Goal: Task Accomplishment & Management: Complete application form

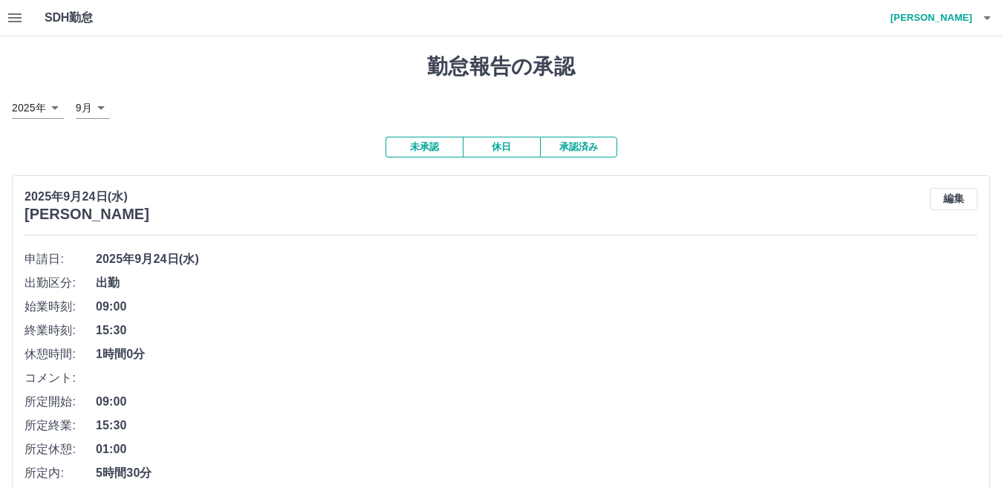
click at [982, 21] on icon "button" at bounding box center [987, 18] width 18 height 18
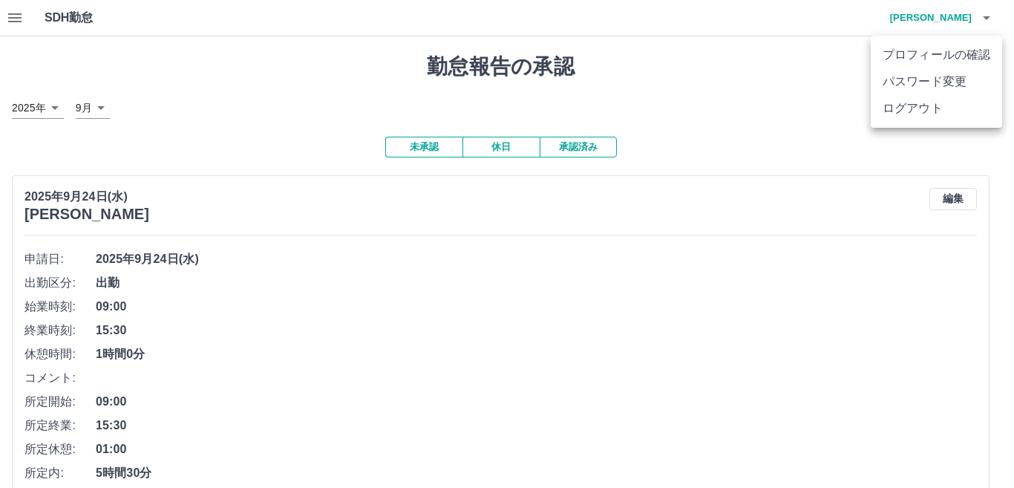
click at [948, 109] on li "ログアウト" at bounding box center [936, 108] width 131 height 27
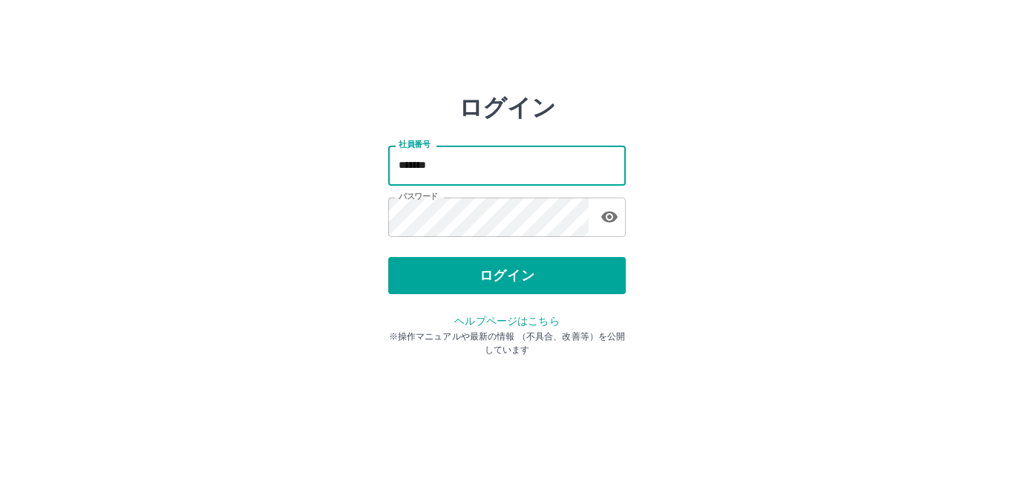
click at [480, 170] on input "*******" at bounding box center [507, 165] width 238 height 39
type input "*"
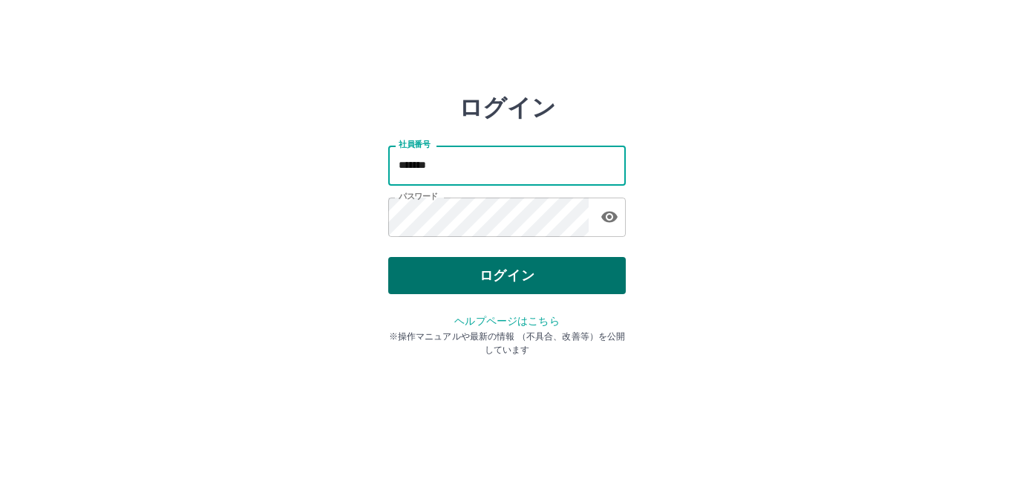
type input "*******"
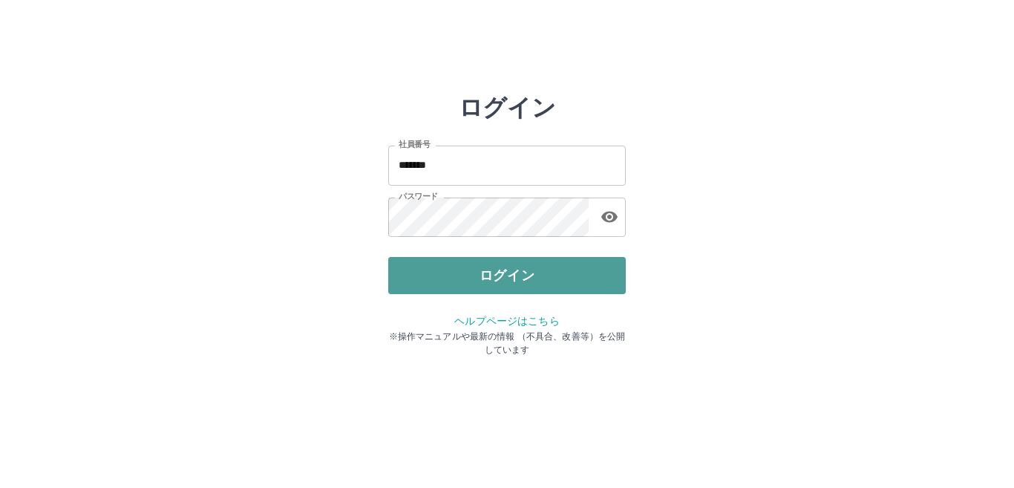
click at [503, 282] on button "ログイン" at bounding box center [507, 275] width 238 height 37
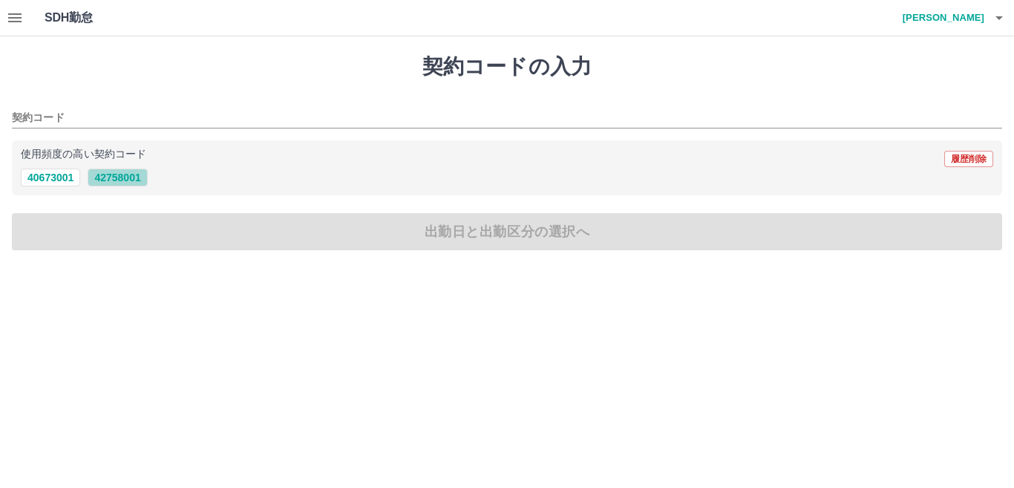
click at [111, 177] on button "42758001" at bounding box center [117, 178] width 59 height 18
type input "********"
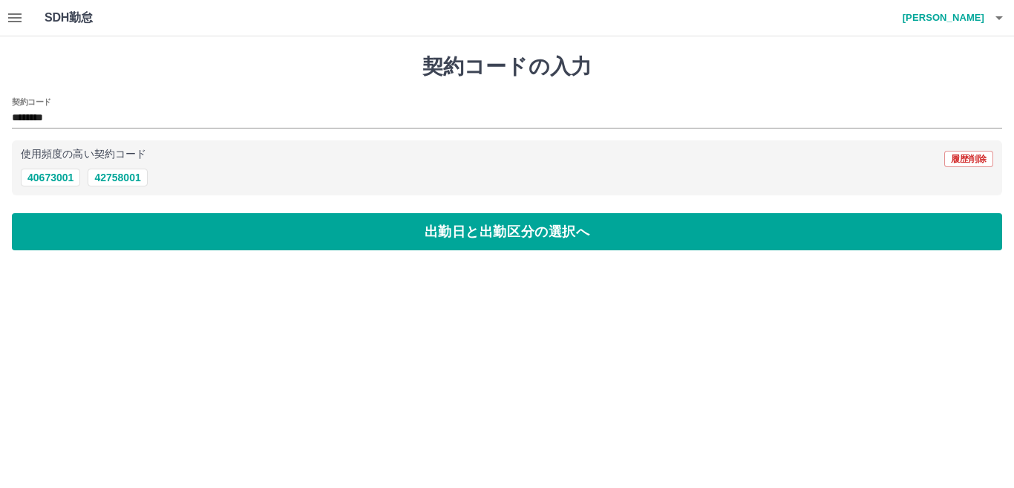
drag, startPoint x: 108, startPoint y: 229, endPoint x: 236, endPoint y: 172, distance: 140.3
click at [236, 172] on div "契約コードの入力 契約コード ******** 使用頻度の高い契約コード 履歴削除 40673001 42758001 出勤日と出勤区分の選択へ" at bounding box center [507, 152] width 1014 height 232
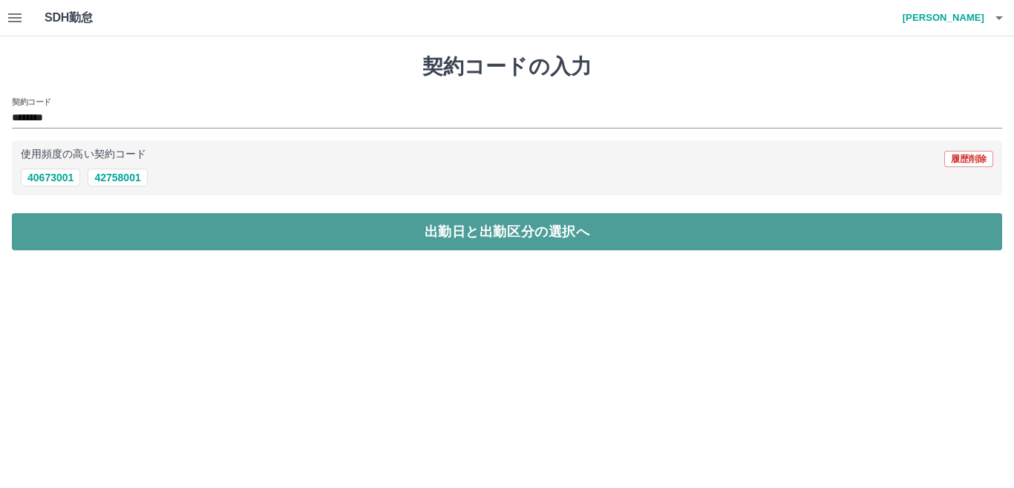
click at [280, 214] on button "出勤日と出勤区分の選択へ" at bounding box center [507, 231] width 991 height 37
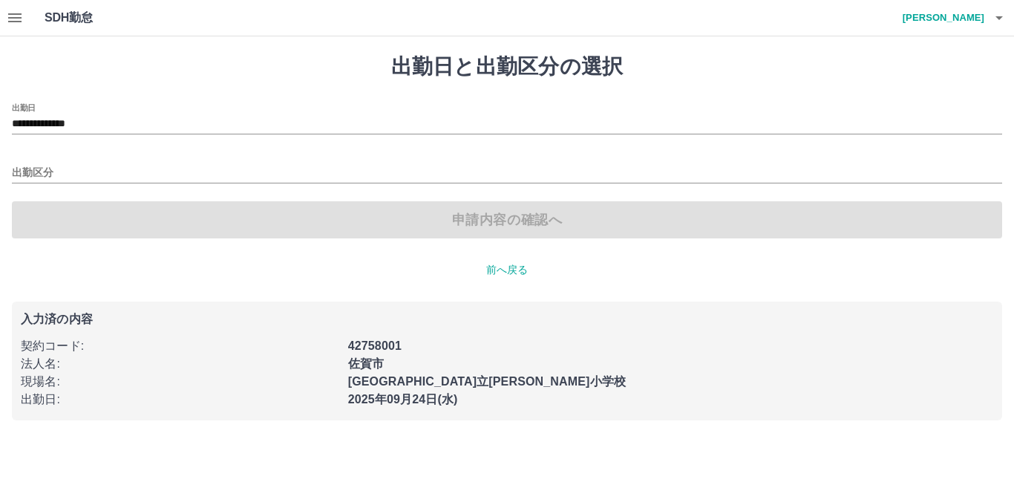
click at [4, 18] on button "button" at bounding box center [15, 18] width 30 height 36
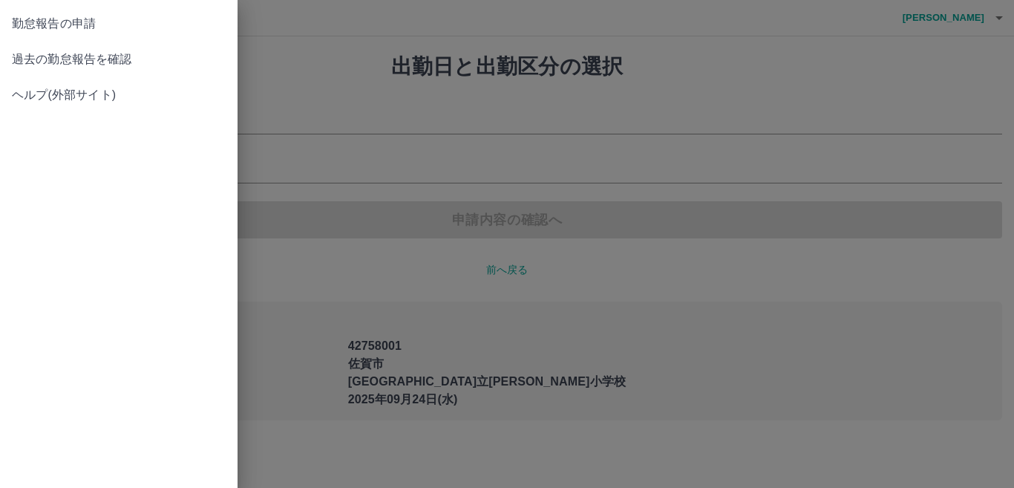
click at [48, 65] on span "過去の勤怠報告を確認" at bounding box center [119, 59] width 214 height 18
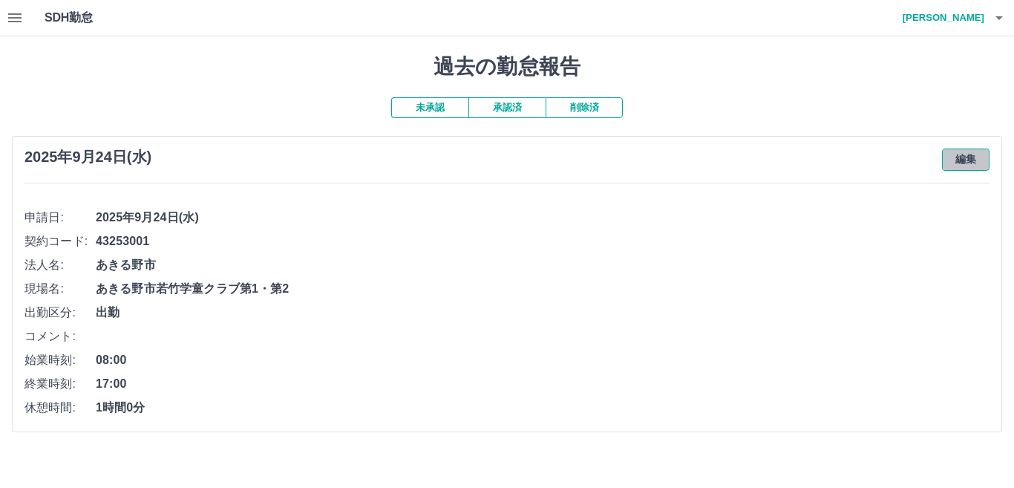
click at [966, 161] on button "編集" at bounding box center [966, 160] width 48 height 22
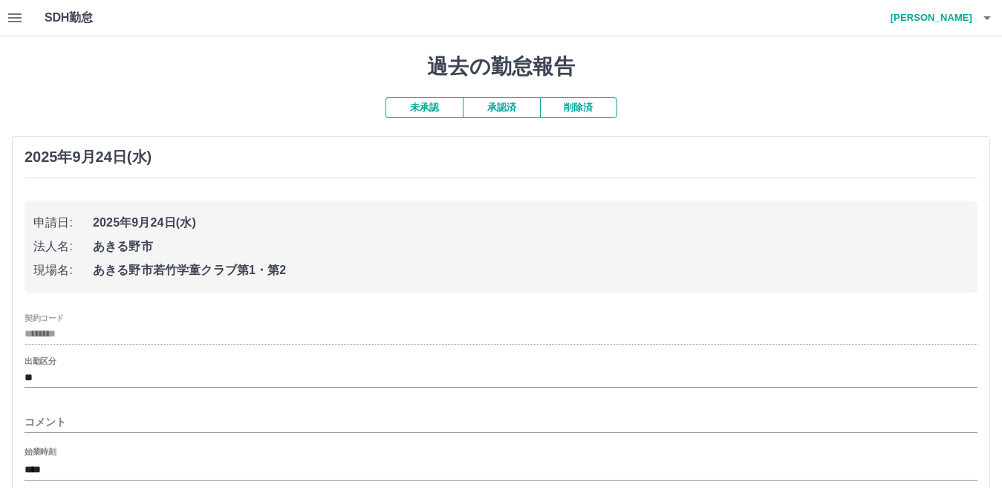
click at [71, 341] on input "********" at bounding box center [501, 334] width 953 height 19
click at [491, 104] on button "承認済" at bounding box center [501, 107] width 77 height 21
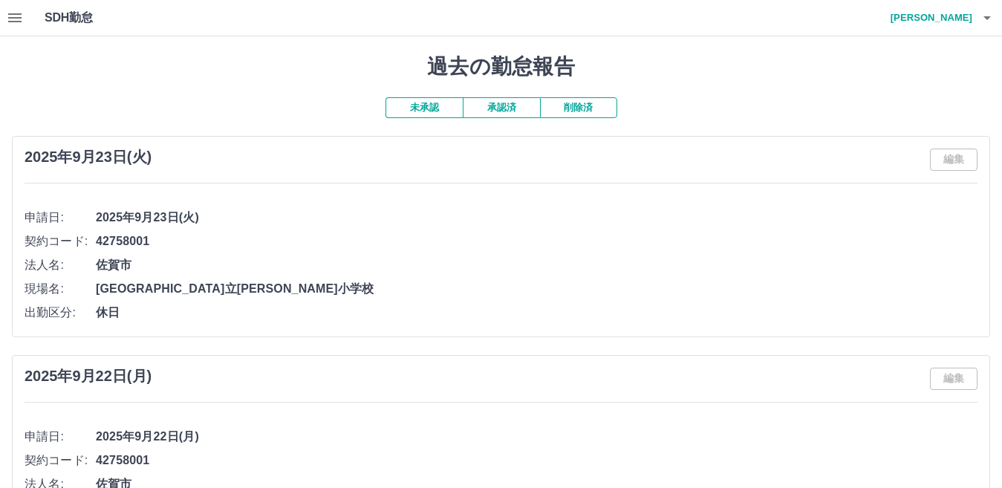
click at [438, 114] on button "未承認" at bounding box center [423, 107] width 77 height 21
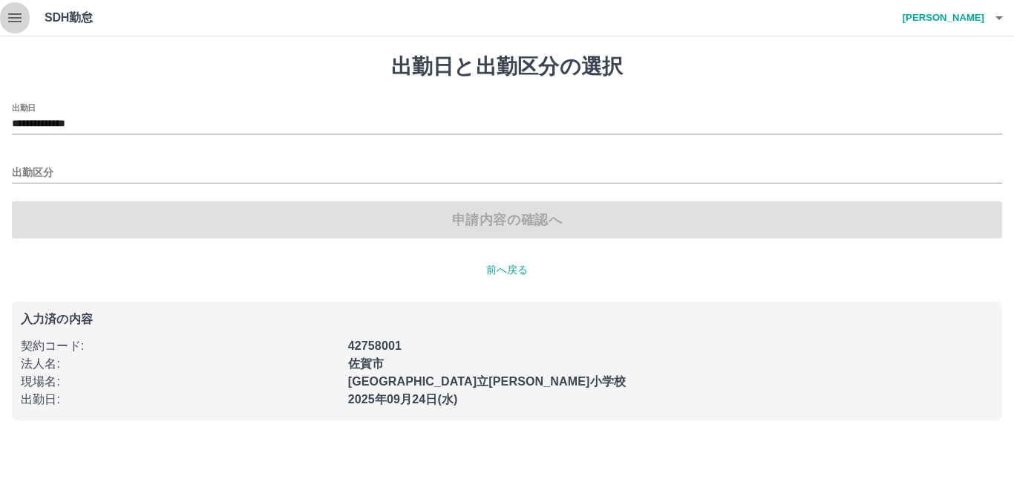
click at [11, 17] on icon "button" at bounding box center [14, 17] width 13 height 9
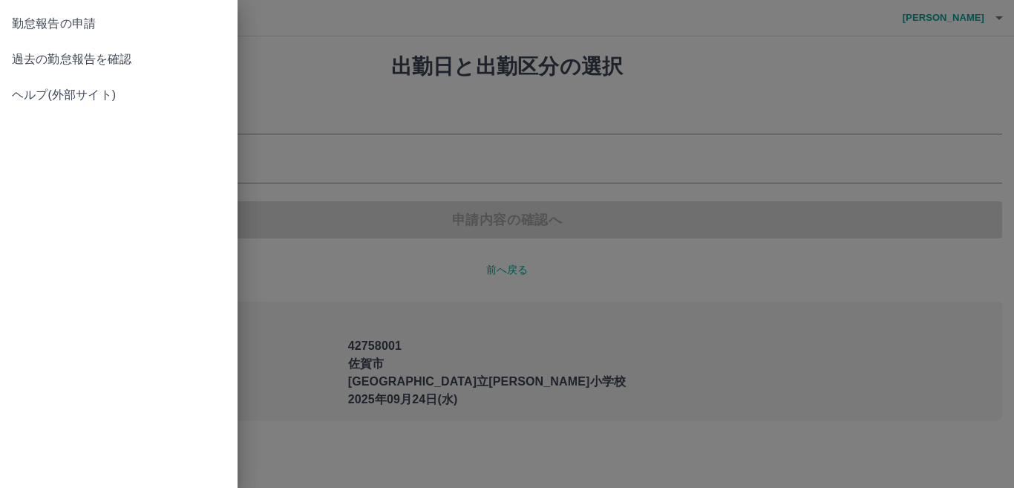
click at [560, 212] on div at bounding box center [507, 244] width 1014 height 488
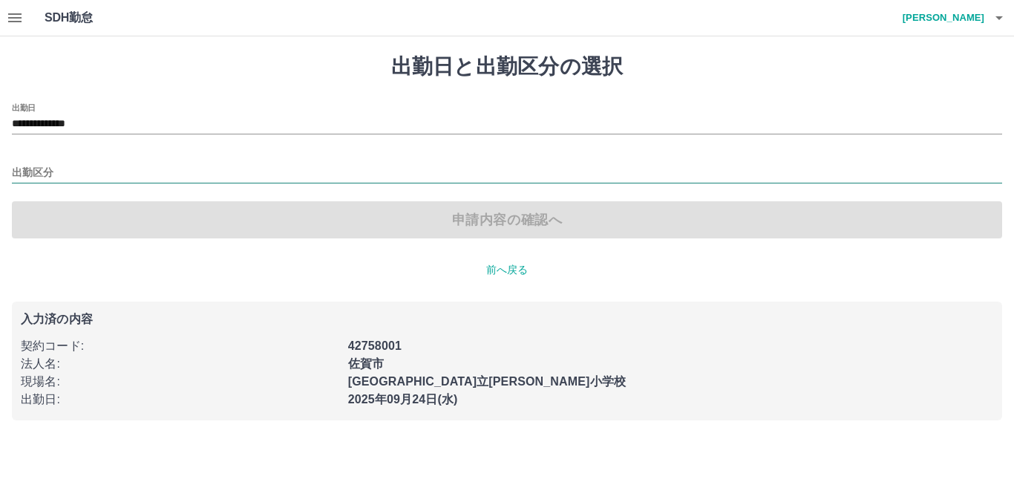
click at [53, 165] on div "出勤区分" at bounding box center [507, 167] width 991 height 31
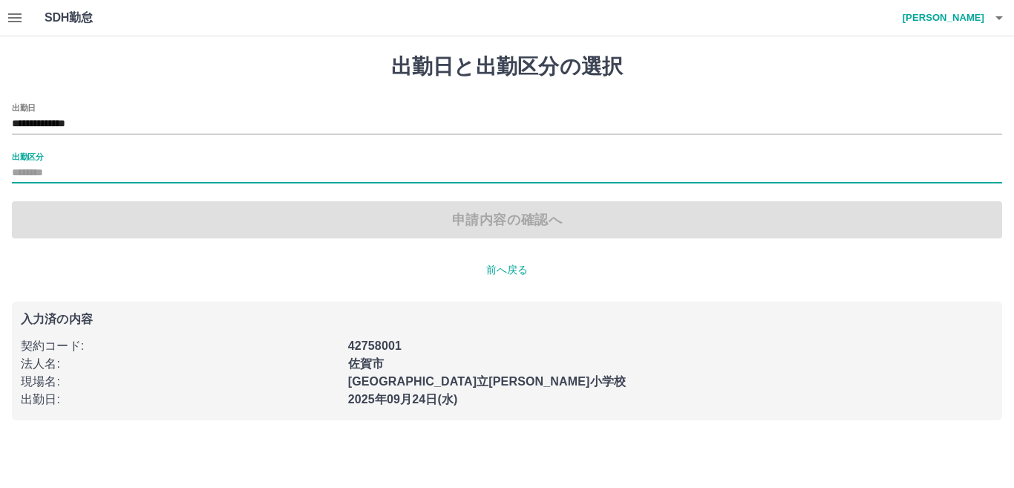
click at [30, 169] on input "出勤区分" at bounding box center [507, 173] width 991 height 19
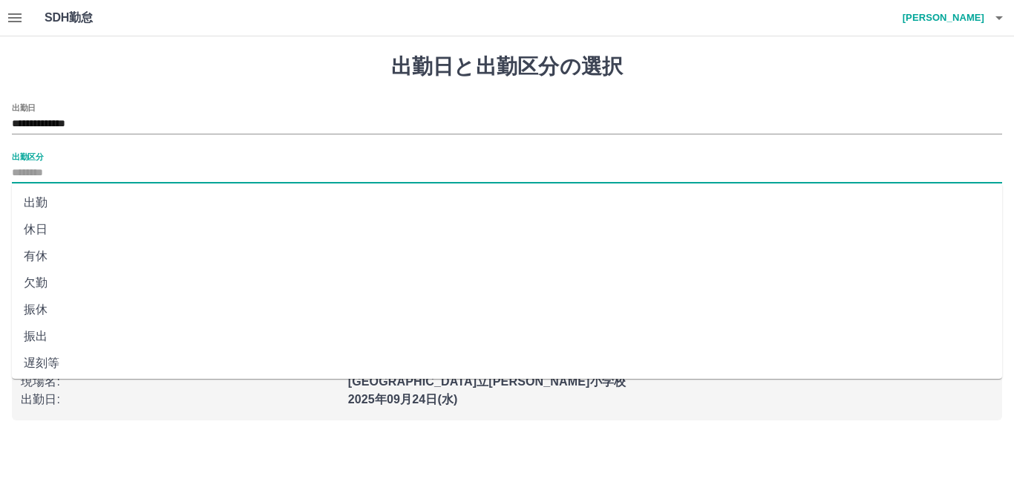
click at [47, 203] on li "出勤" at bounding box center [507, 202] width 991 height 27
type input "**"
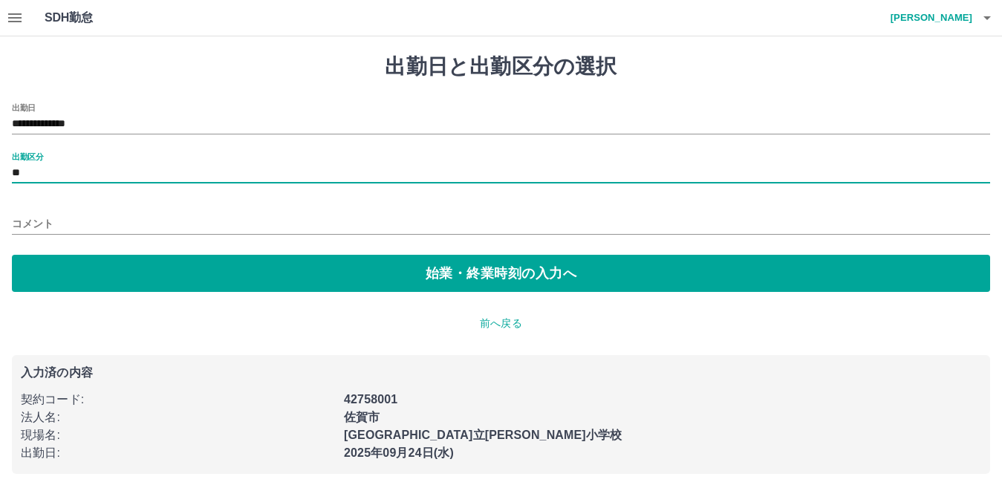
click at [53, 226] on input "コメント" at bounding box center [501, 224] width 978 height 22
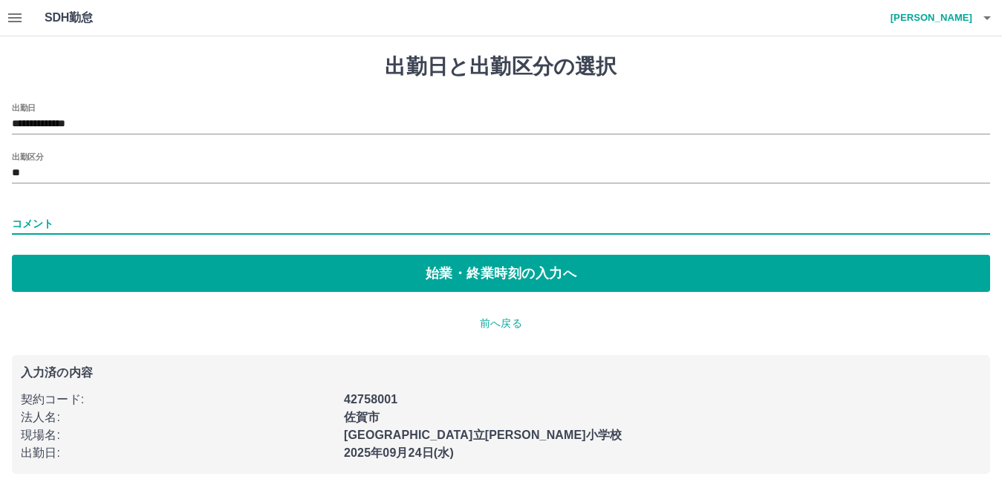
drag, startPoint x: 191, startPoint y: 366, endPoint x: 221, endPoint y: 358, distance: 30.8
click at [213, 360] on div "入力済の内容 契約コード : 42758001 法人名 : 佐賀市 現場名 : 佐賀市立春日小学校 出勤日 : 2025年09月24日(水)" at bounding box center [501, 414] width 978 height 119
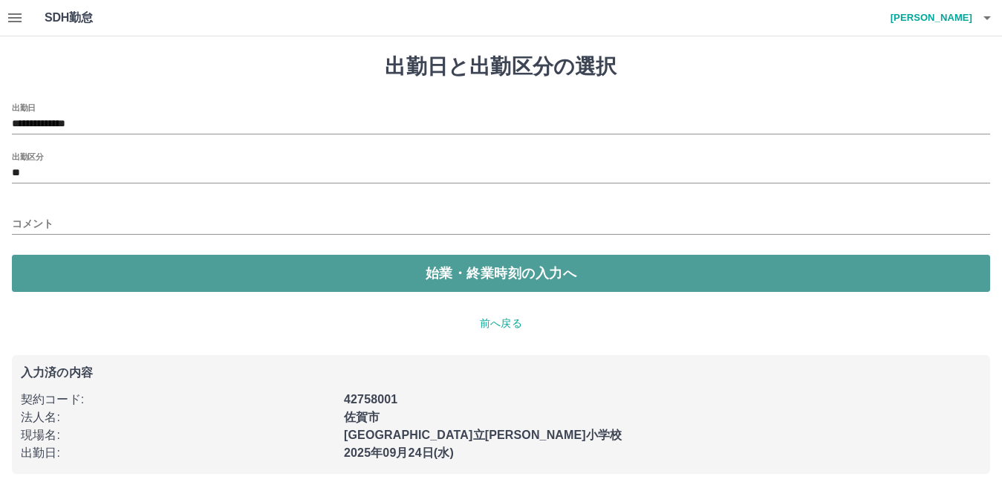
click at [441, 264] on button "始業・終業時刻の入力へ" at bounding box center [501, 273] width 978 height 37
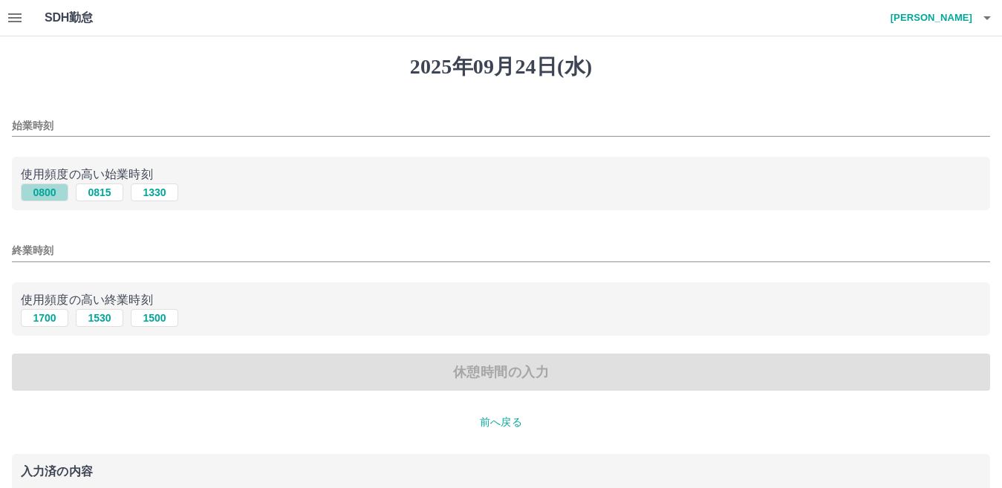
click at [51, 192] on button "0800" at bounding box center [45, 192] width 48 height 18
type input "****"
drag, startPoint x: 46, startPoint y: 318, endPoint x: 48, endPoint y: 335, distance: 17.1
click at [46, 319] on button "1700" at bounding box center [45, 318] width 48 height 18
type input "****"
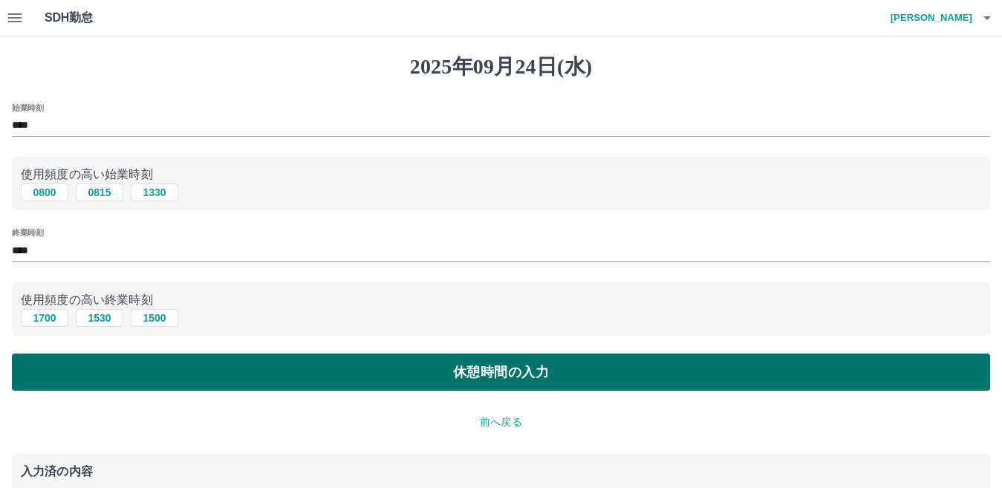
click at [66, 362] on button "休憩時間の入力" at bounding box center [501, 371] width 978 height 37
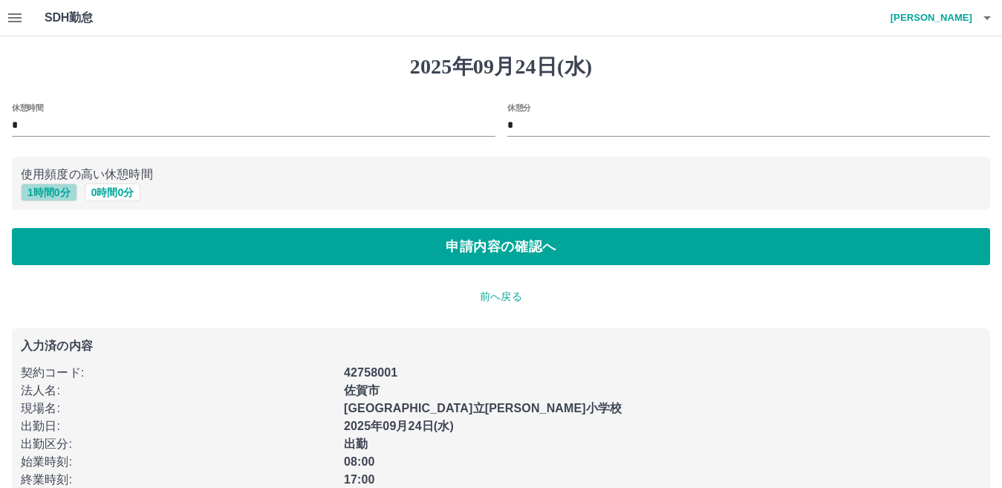
click at [45, 195] on button "1 時間 0 分" at bounding box center [49, 192] width 56 height 18
type input "*"
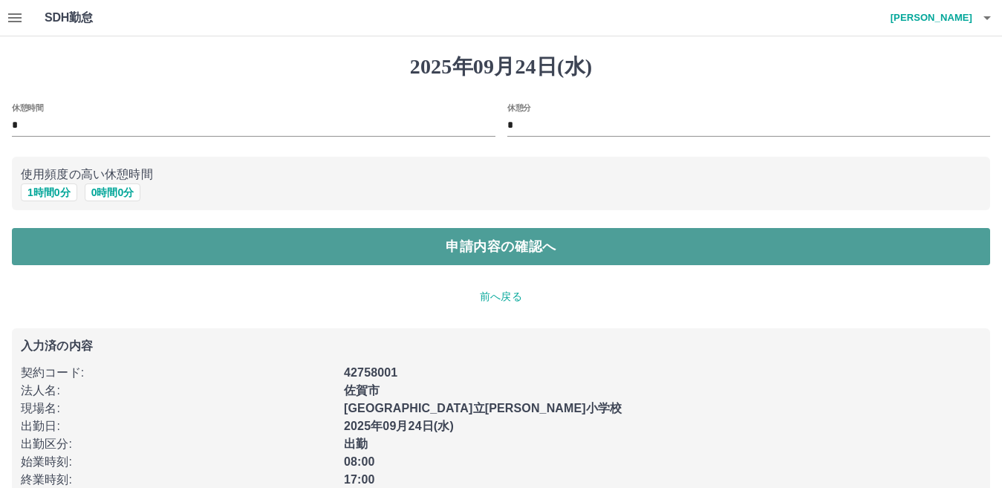
click at [59, 240] on button "申請内容の確認へ" at bounding box center [501, 246] width 978 height 37
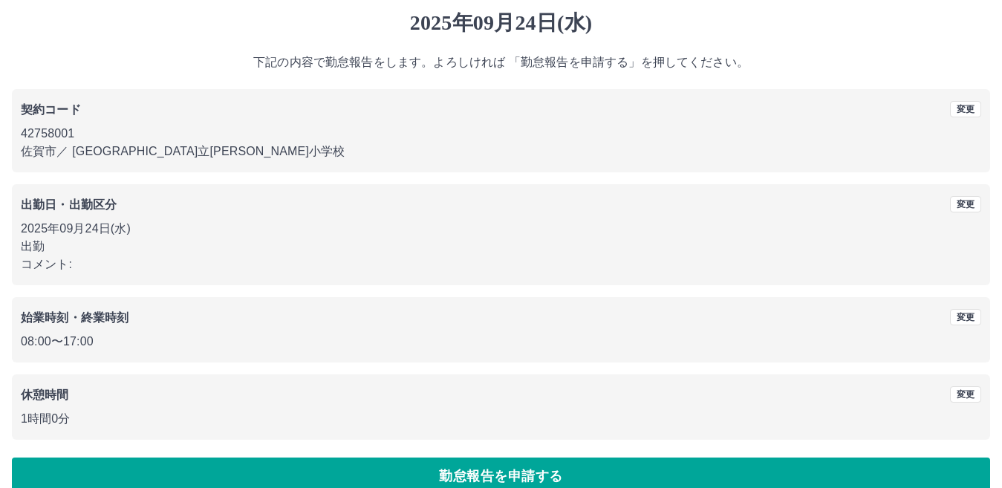
scroll to position [68, 0]
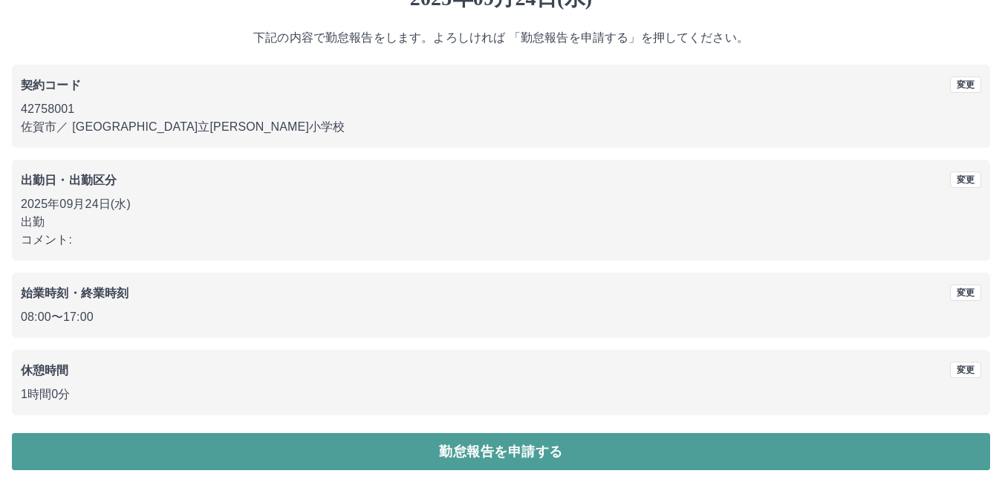
click at [438, 460] on button "勤怠報告を申請する" at bounding box center [501, 451] width 978 height 37
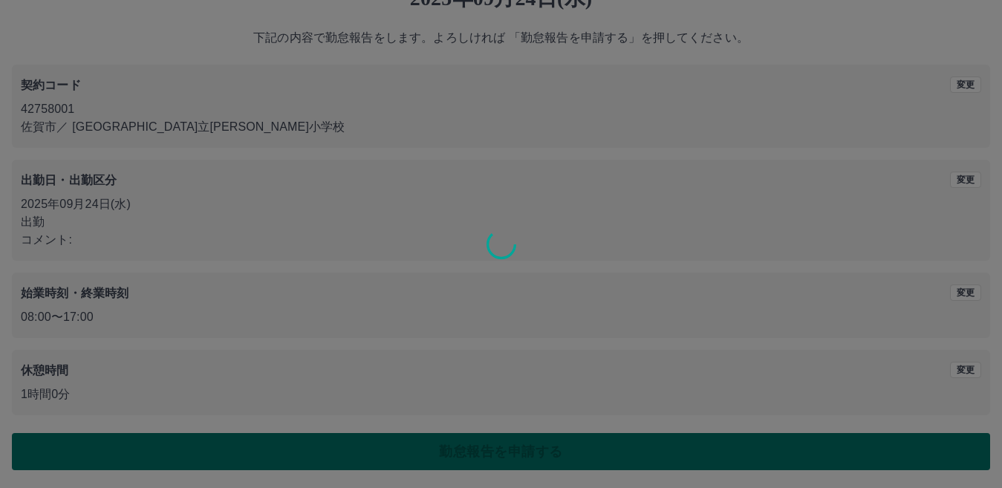
click at [438, 460] on div at bounding box center [501, 244] width 1002 height 488
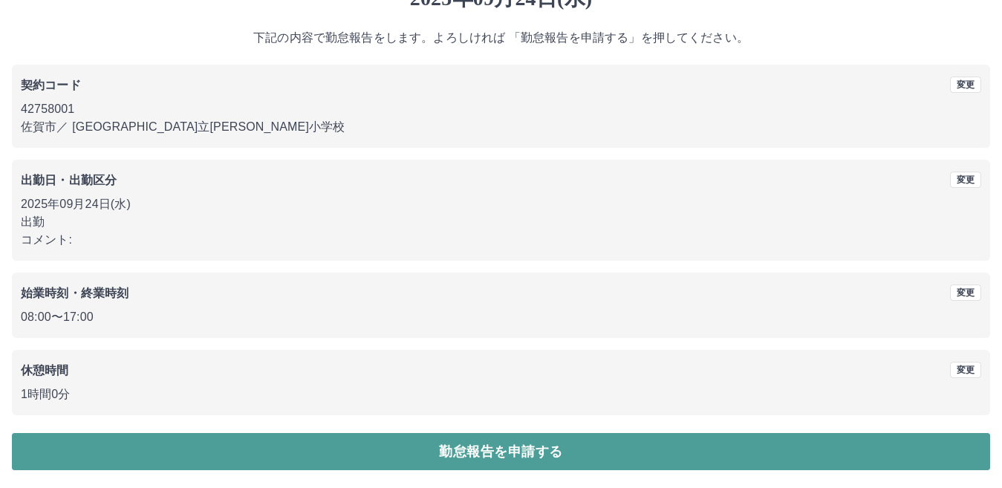
click at [438, 460] on button "勤怠報告を申請する" at bounding box center [501, 451] width 978 height 37
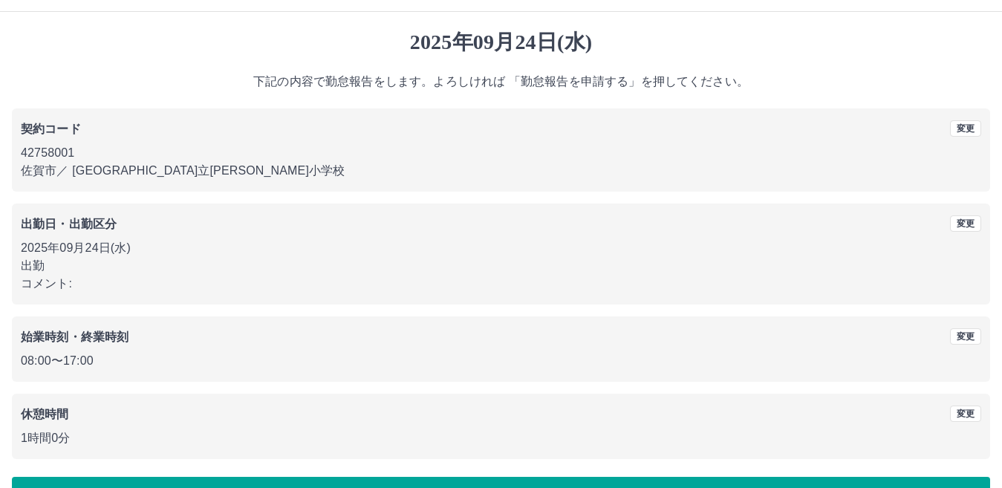
scroll to position [0, 0]
